Goal: Task Accomplishment & Management: Use online tool/utility

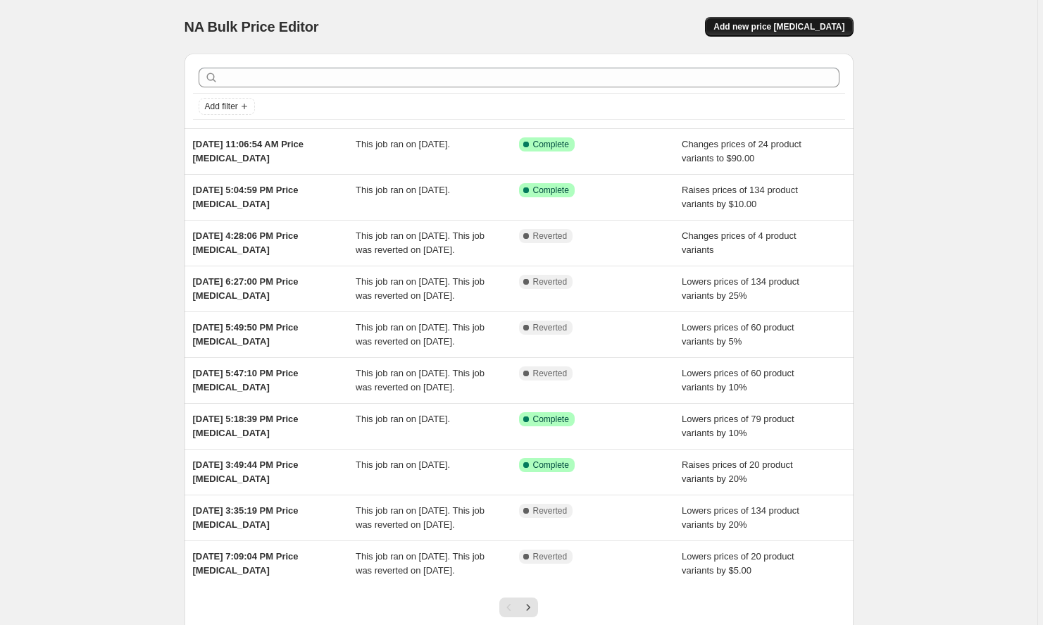
click at [804, 20] on button "Add new price change job" at bounding box center [779, 27] width 148 height 20
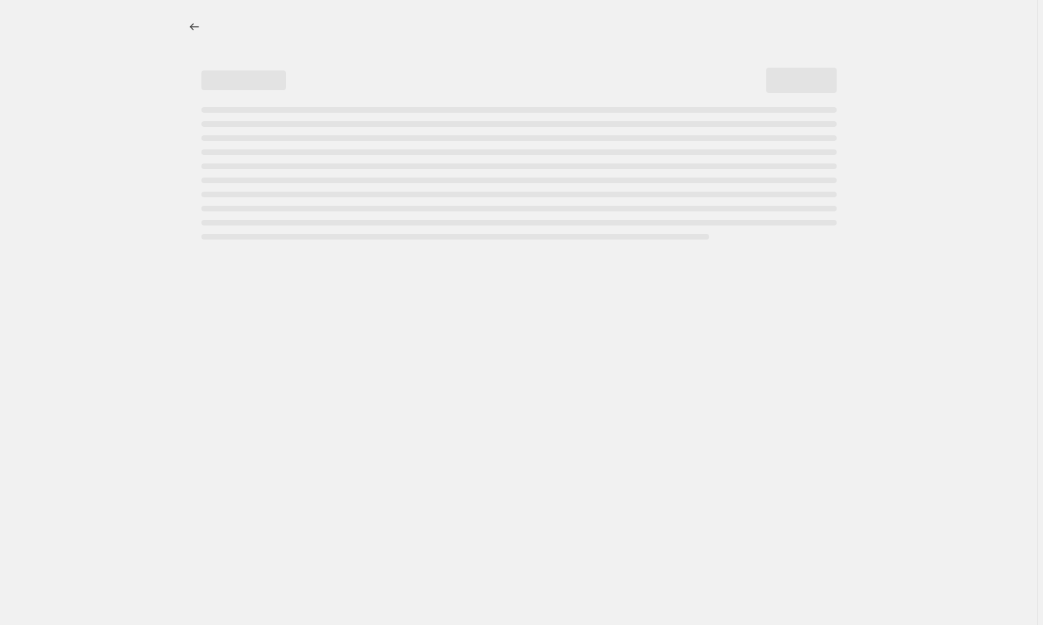
select select "percentage"
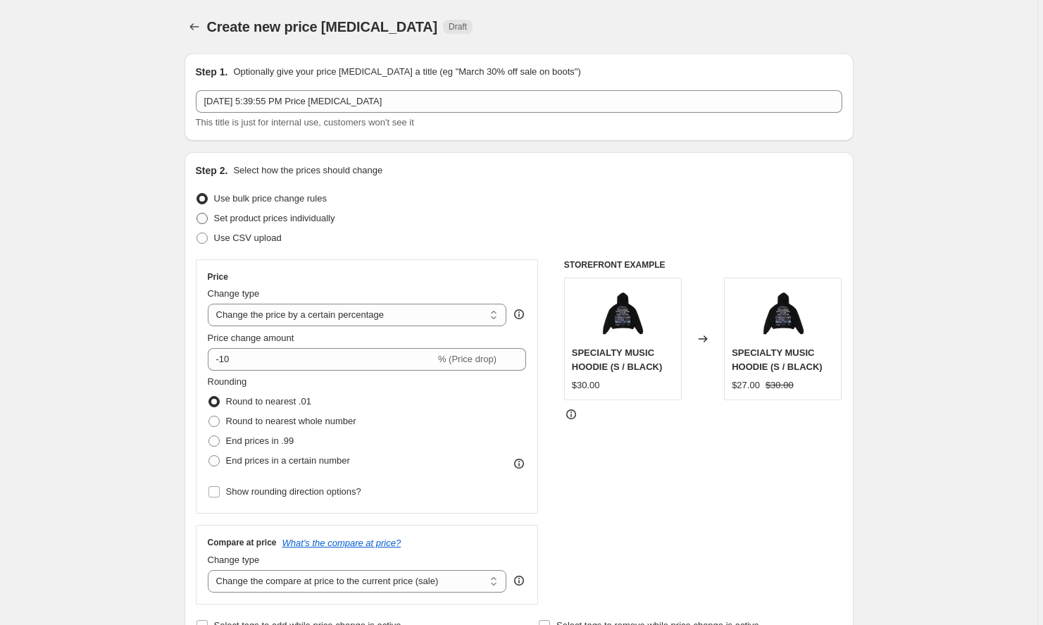
click at [323, 220] on span "Set product prices individually" at bounding box center [274, 218] width 121 height 11
click at [197, 213] on input "Set product prices individually" at bounding box center [196, 213] width 1 height 1
radio input "true"
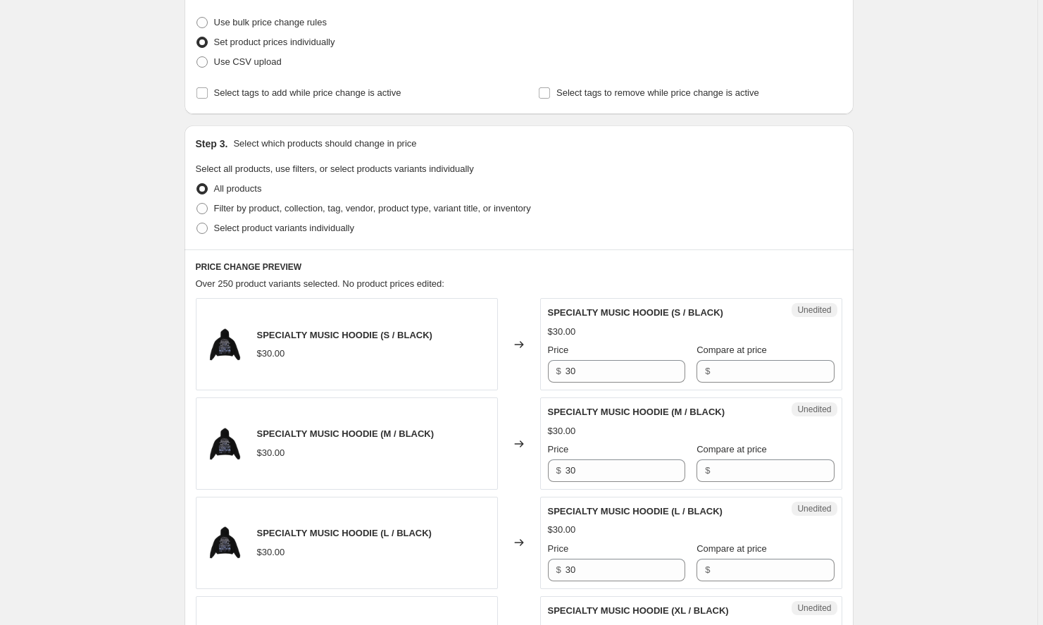
scroll to position [170, 0]
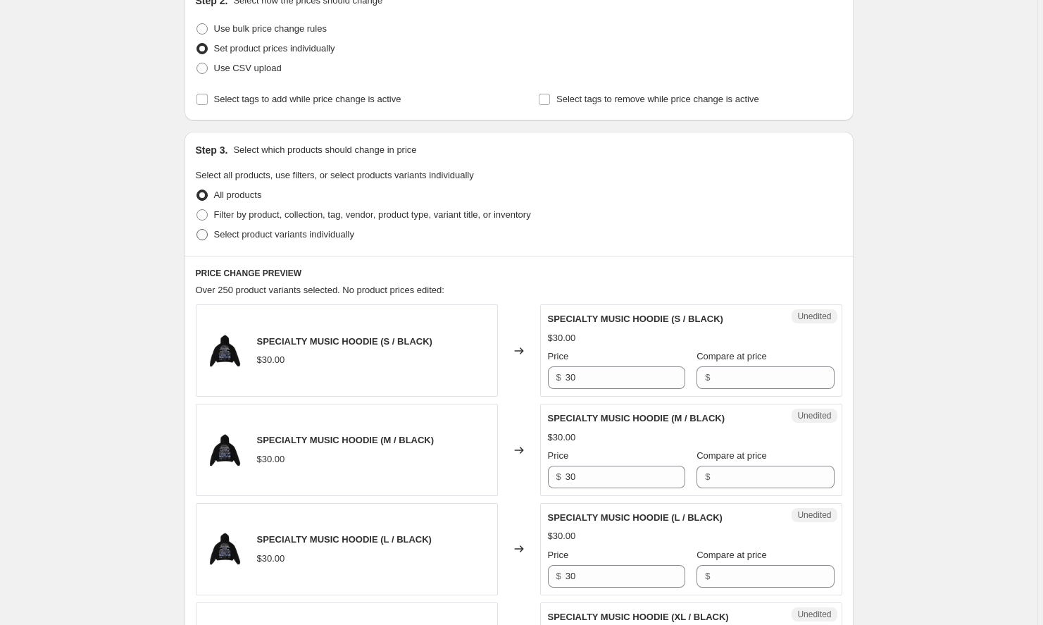
click at [290, 237] on span "Select product variants individually" at bounding box center [284, 234] width 140 height 11
click at [197, 230] on input "Select product variants individually" at bounding box center [196, 229] width 1 height 1
radio input "true"
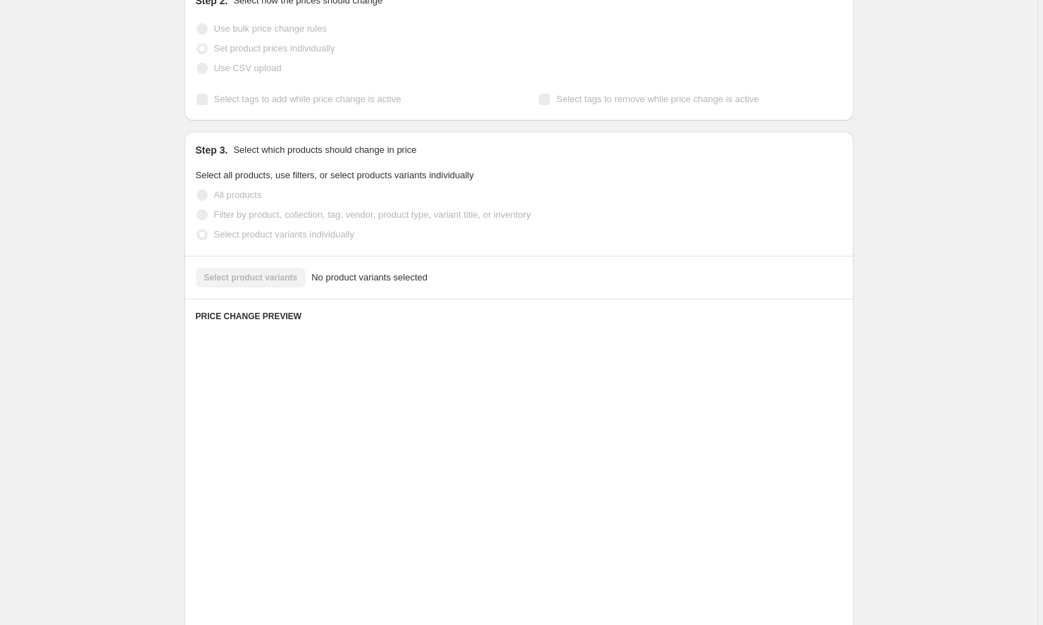
scroll to position [115, 0]
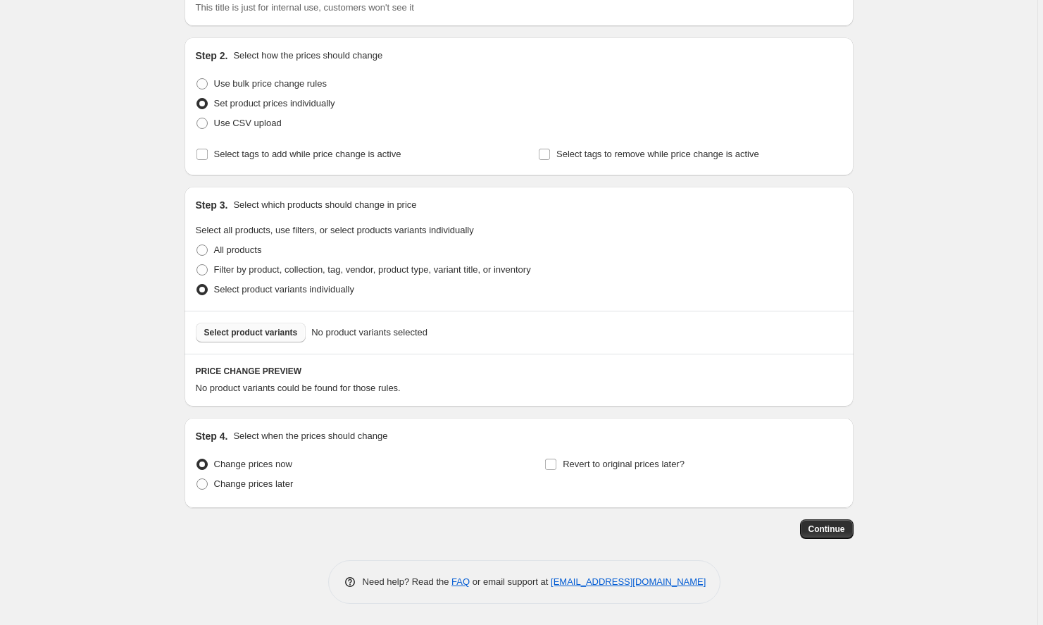
click at [251, 336] on span "Select product variants" at bounding box center [251, 332] width 94 height 11
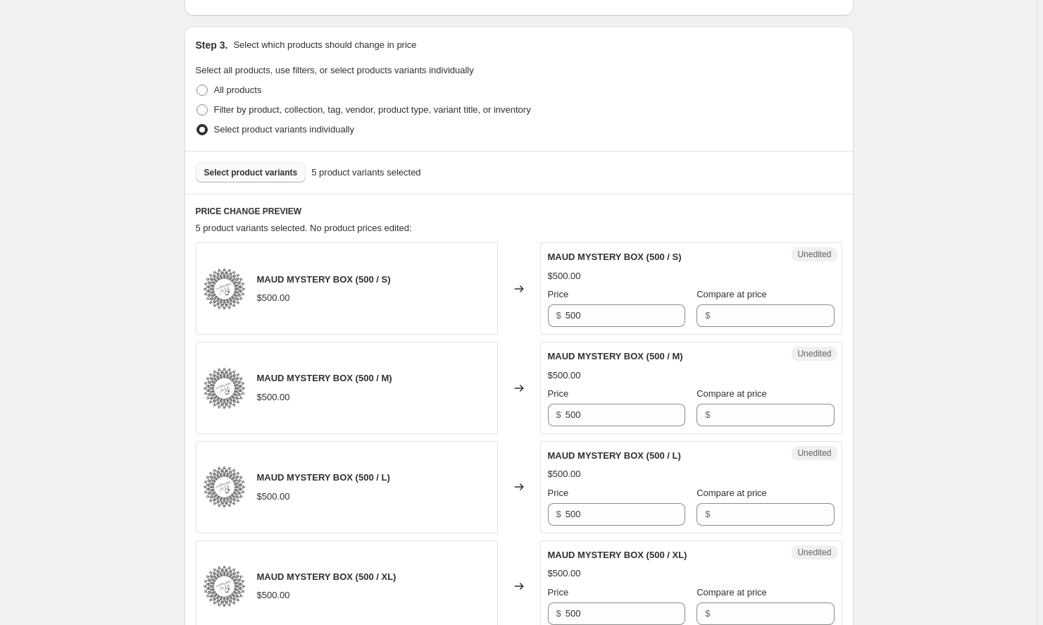
scroll to position [276, 0]
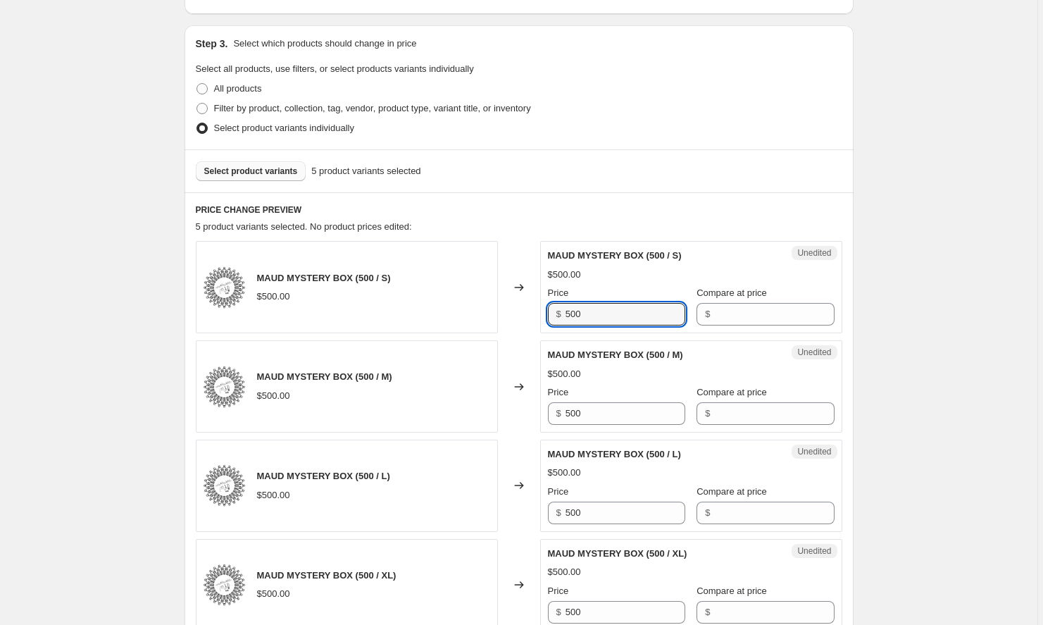
drag, startPoint x: 613, startPoint y: 316, endPoint x: 528, endPoint y: 311, distance: 84.7
click at [528, 311] on div "MAUD MYSTERY BOX (500 / S) $500.00 Changed to Unedited MAUD MYSTERY BOX (500 / …" at bounding box center [519, 287] width 647 height 92
type input "400"
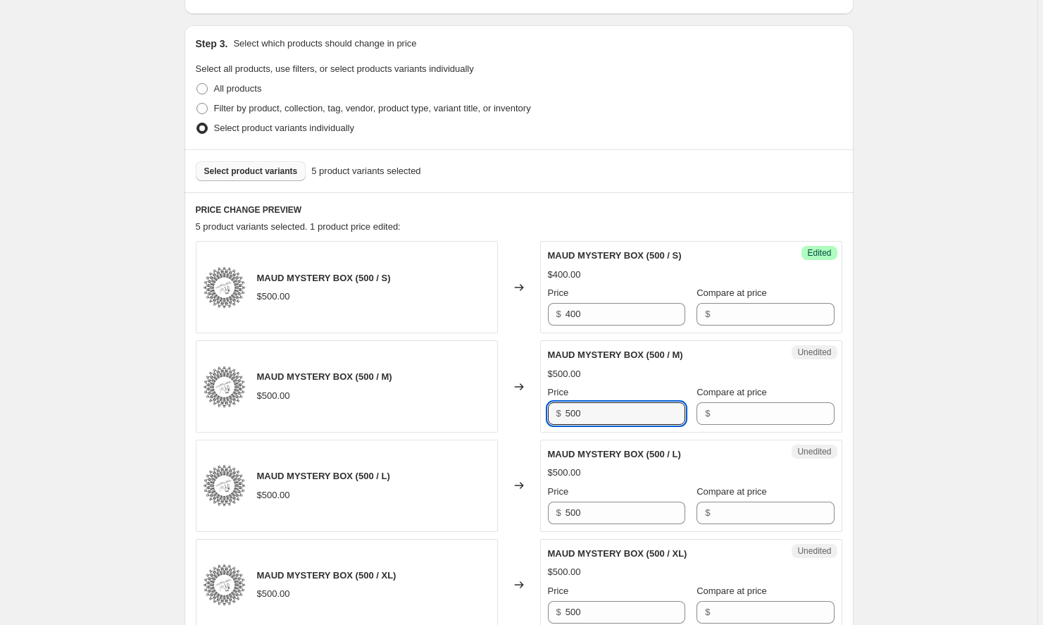
drag, startPoint x: 602, startPoint y: 412, endPoint x: 504, endPoint y: 405, distance: 98.1
click at [504, 405] on div "MAUD MYSTERY BOX (500 / M) $500.00 Changed to Unedited MAUD MYSTERY BOX (500 / …" at bounding box center [519, 386] width 647 height 92
type input "400"
drag, startPoint x: 611, startPoint y: 505, endPoint x: 599, endPoint y: 512, distance: 13.9
click at [599, 512] on input "500" at bounding box center [626, 512] width 120 height 23
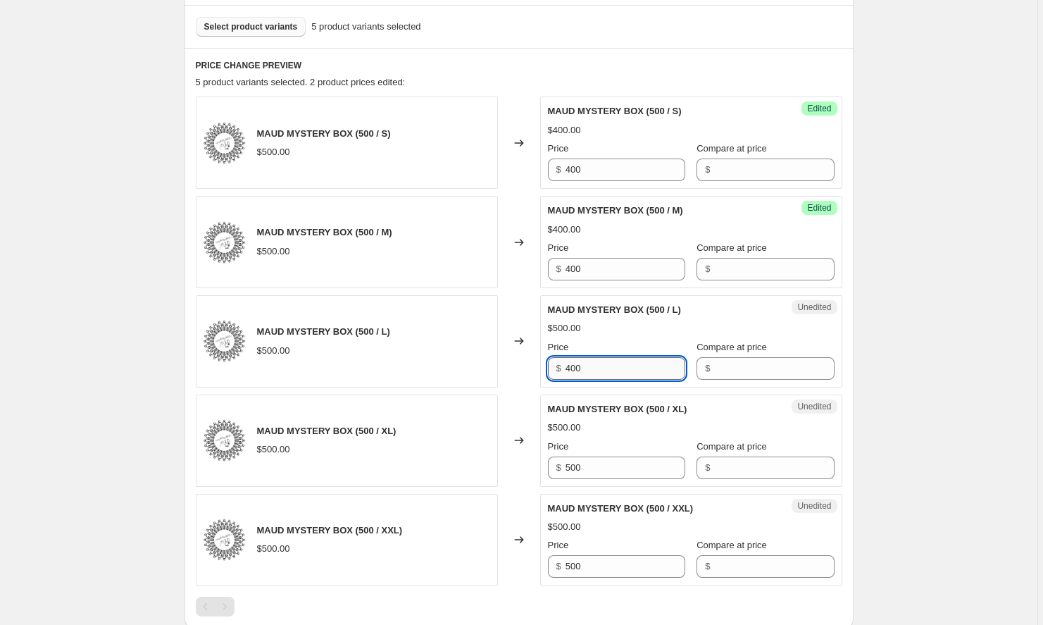
scroll to position [432, 0]
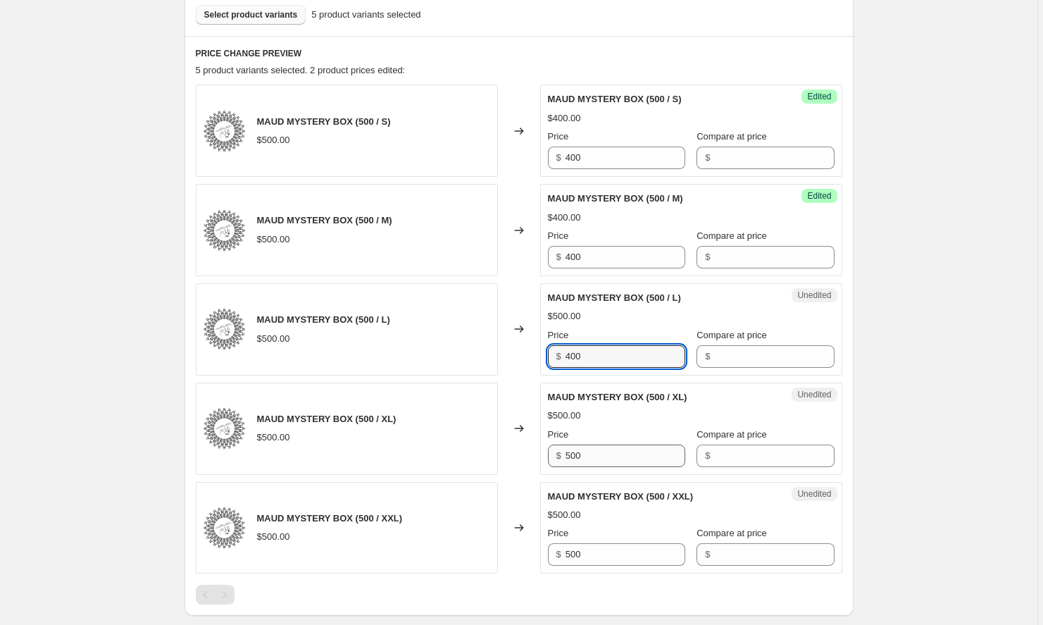
type input "400"
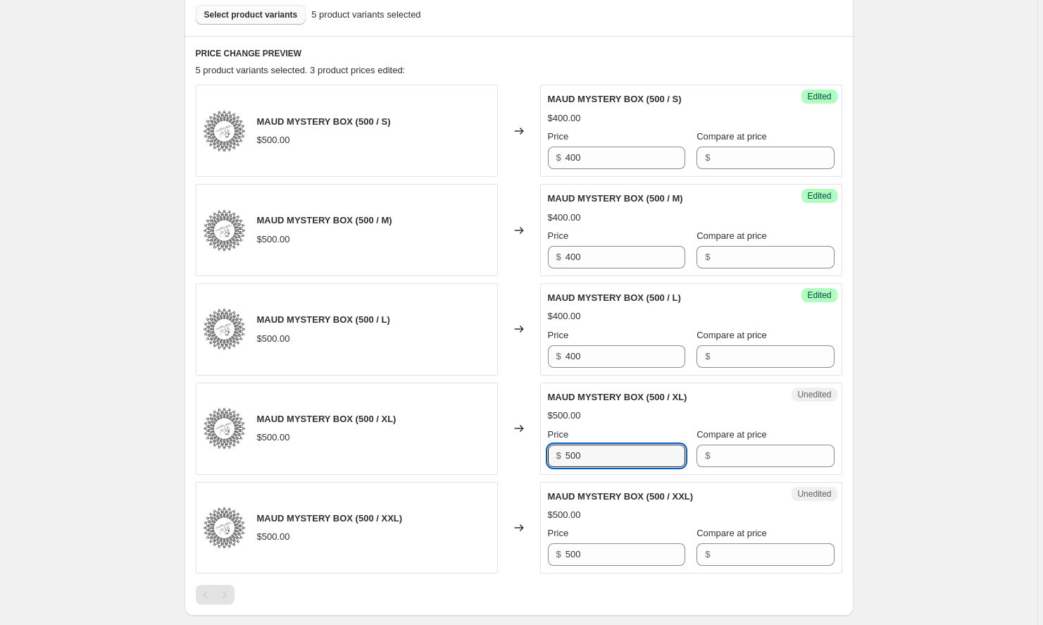
drag, startPoint x: 609, startPoint y: 459, endPoint x: 542, endPoint y: 448, distance: 67.8
click at [542, 448] on div "Unedited MAUD MYSTERY BOX (500 / XL) $500.00 Price $ 500 Compare at price $" at bounding box center [691, 428] width 302 height 92
type input "400"
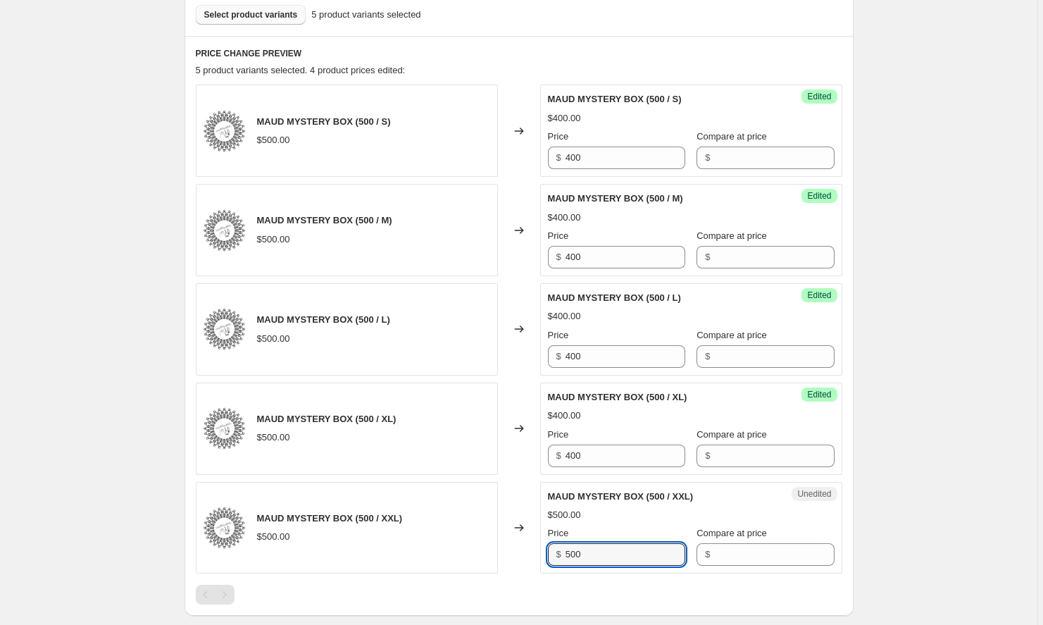
drag, startPoint x: 606, startPoint y: 551, endPoint x: 550, endPoint y: 551, distance: 56.3
click at [550, 551] on div "$ 500" at bounding box center [616, 554] width 137 height 23
type input "400"
click at [750, 552] on input "Compare at price" at bounding box center [774, 554] width 120 height 23
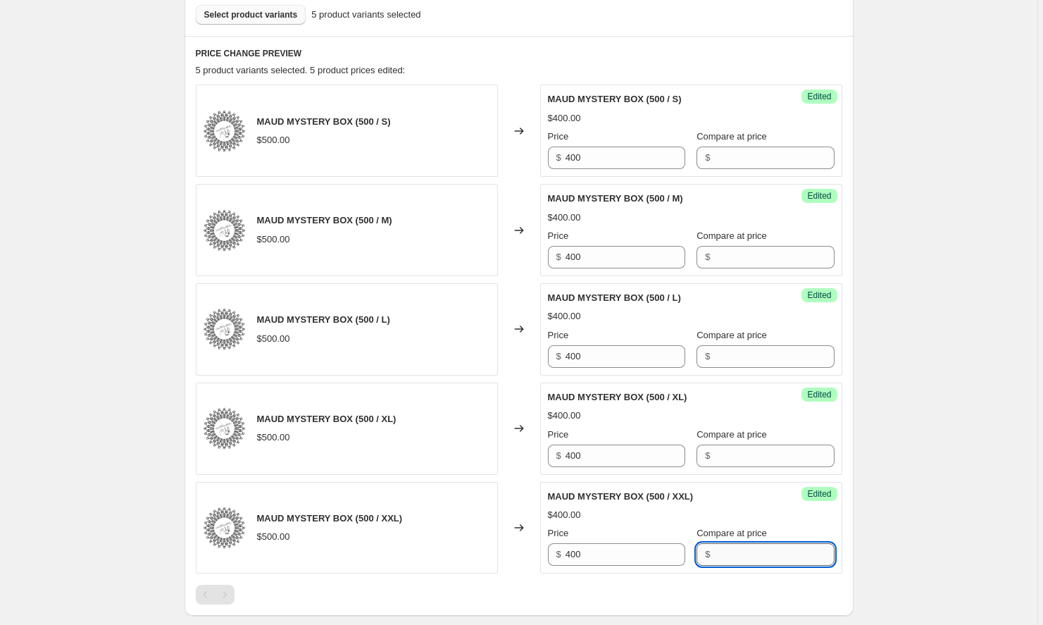
paste input "500"
type input "500"
click at [742, 462] on input "Compare at price" at bounding box center [774, 455] width 120 height 23
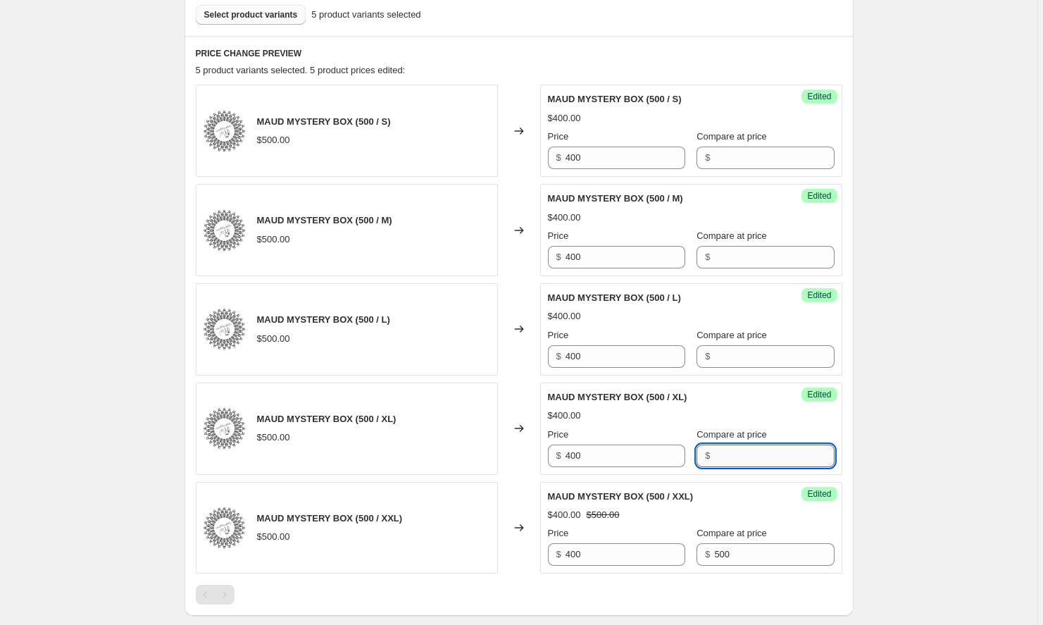
paste input "500"
type input "500"
click at [749, 358] on input "Compare at price" at bounding box center [774, 356] width 120 height 23
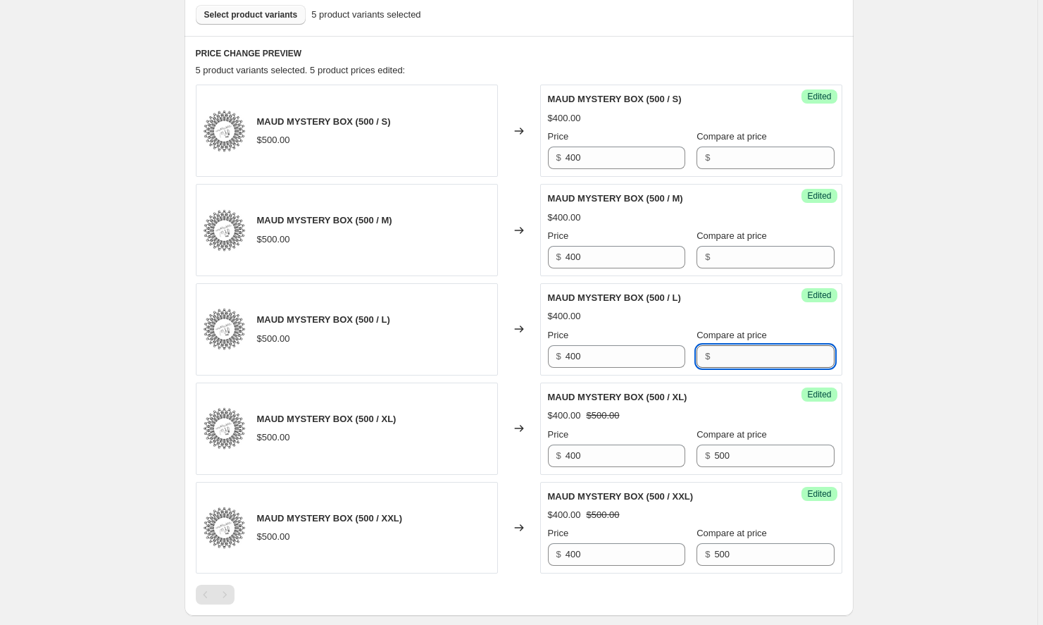
paste input "500"
type input "500"
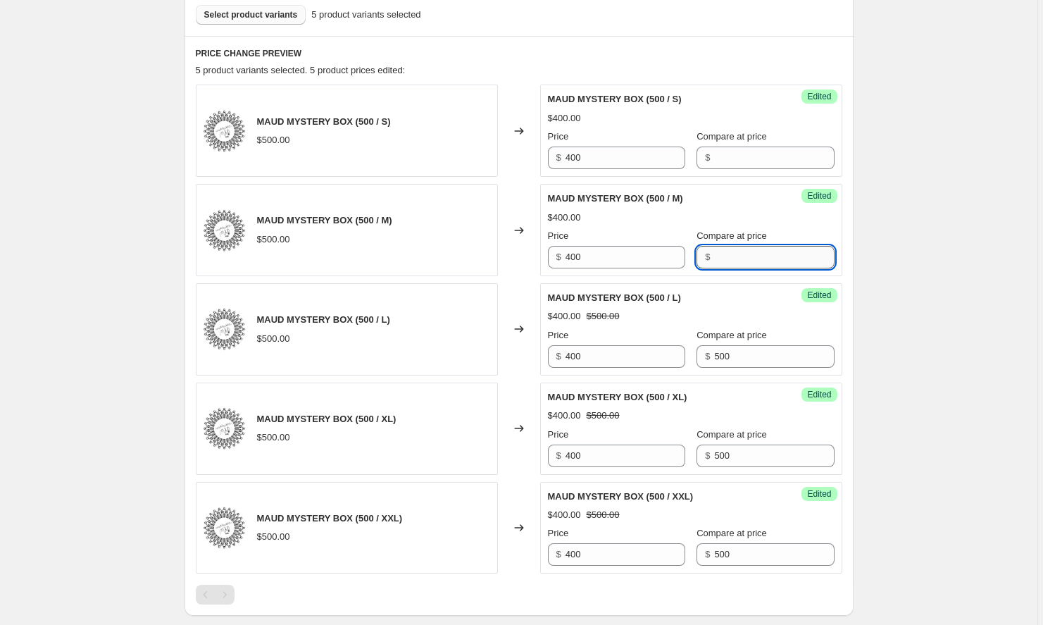
click at [757, 256] on input "Compare at price" at bounding box center [774, 257] width 120 height 23
paste input "500"
type input "500"
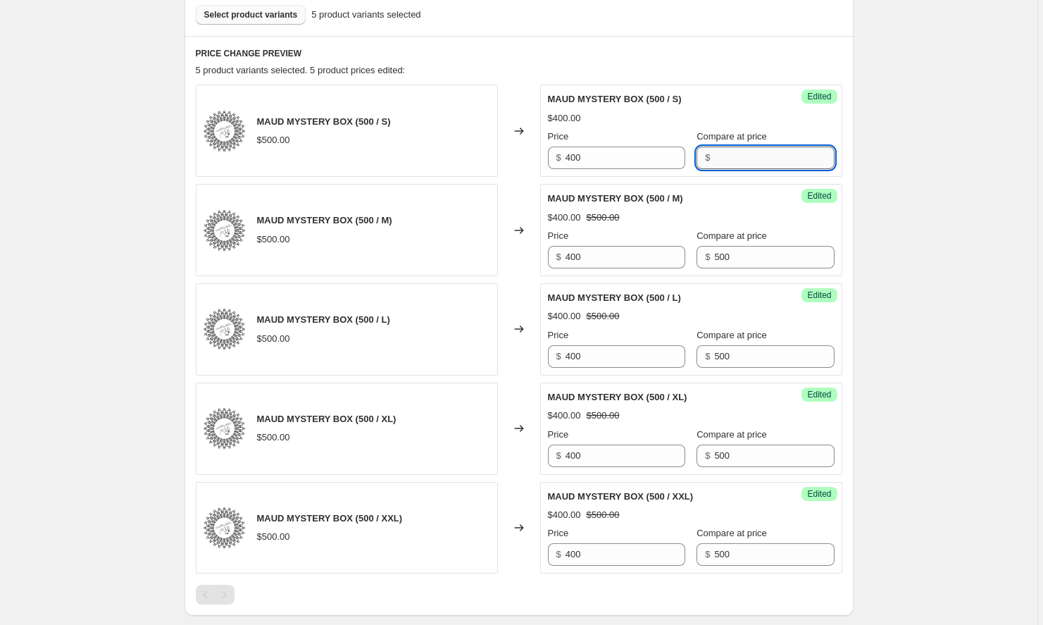
click at [744, 160] on input "Compare at price" at bounding box center [774, 157] width 120 height 23
paste input "500"
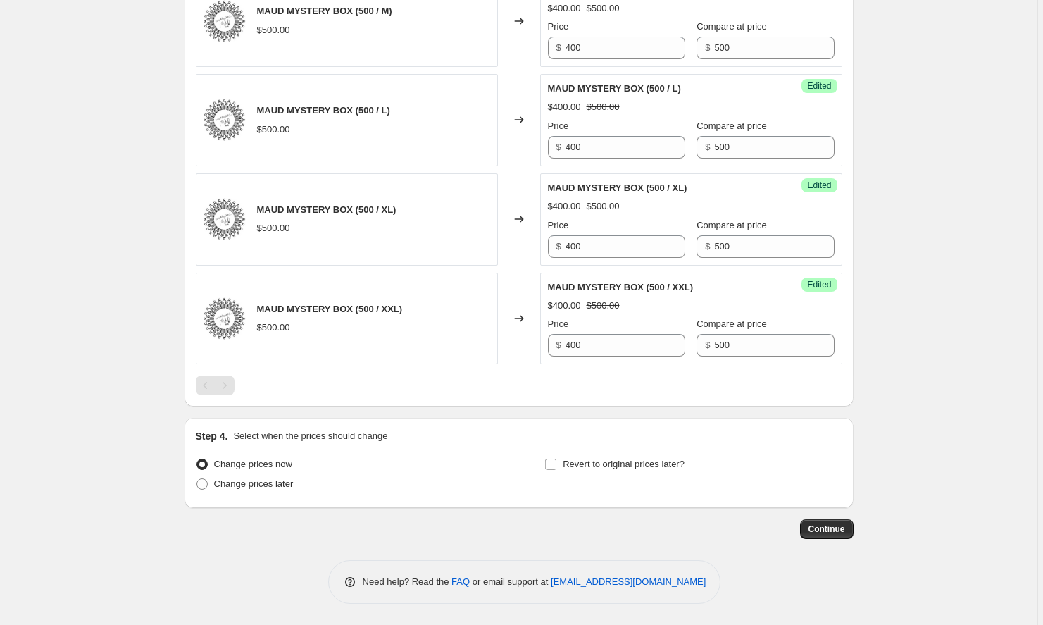
scroll to position [642, 0]
type input "500"
click at [827, 528] on span "Continue" at bounding box center [826, 528] width 37 height 11
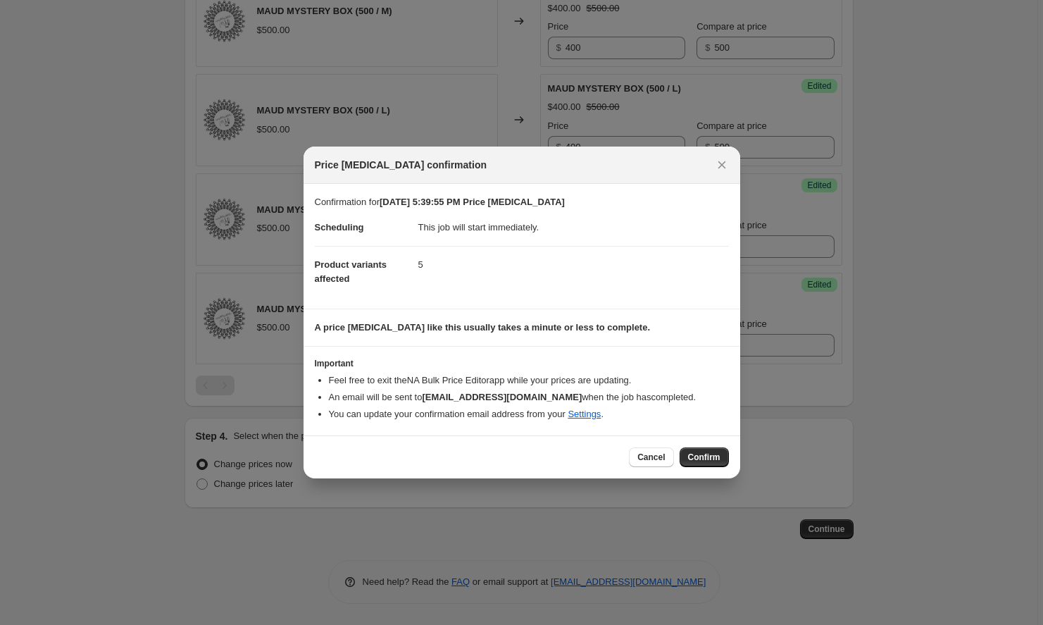
click at [711, 472] on div "Cancel Confirm" at bounding box center [522, 456] width 437 height 43
click at [698, 457] on span "Confirm" at bounding box center [704, 456] width 32 height 11
